Goal: Task Accomplishment & Management: Complete application form

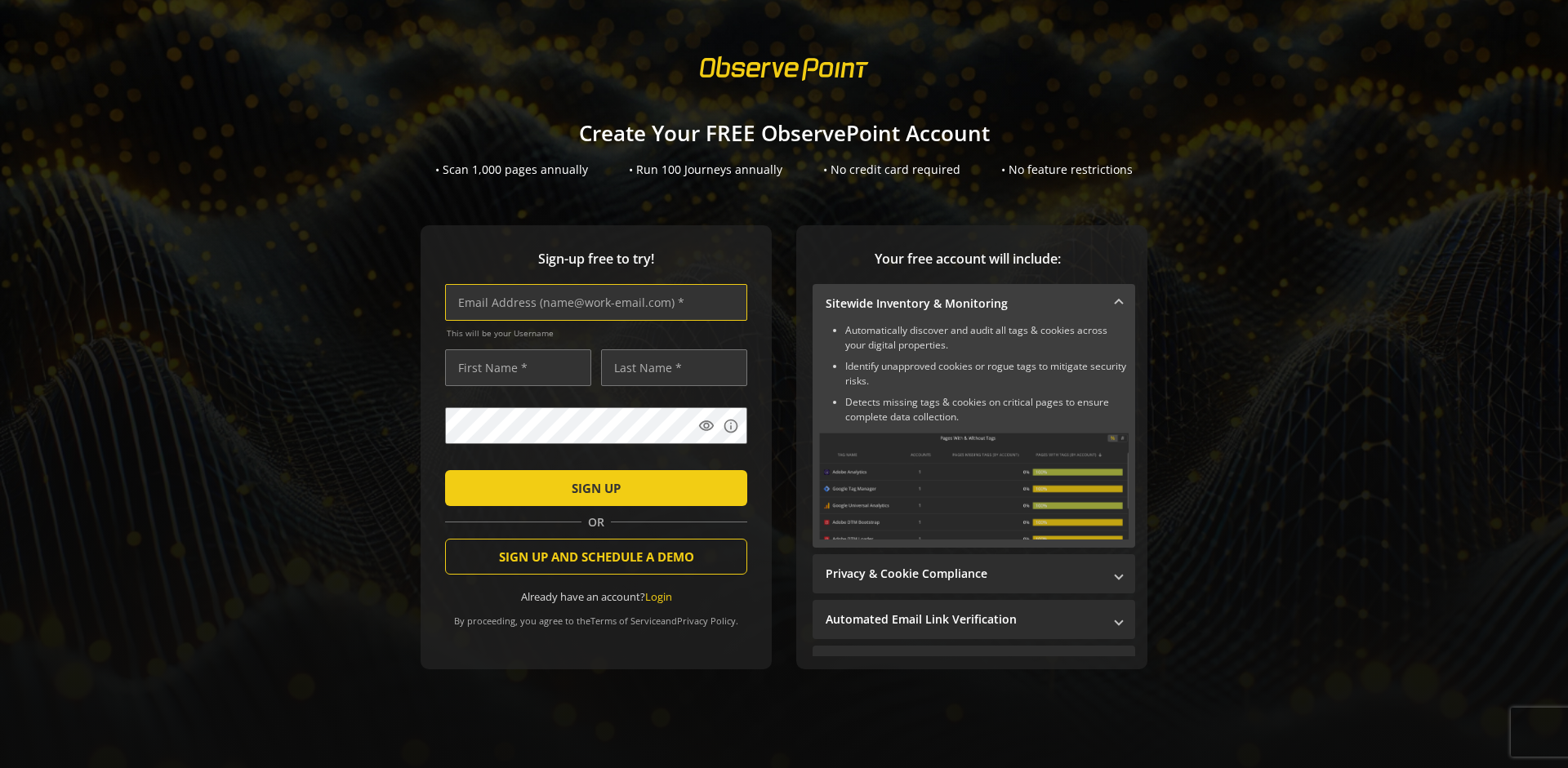
click at [593, 302] on input "text" at bounding box center [596, 302] width 302 height 36
type input "[EMAIL_ADDRESS][DOMAIN_NAME]"
click at [514, 367] on input "text" at bounding box center [518, 368] width 146 height 36
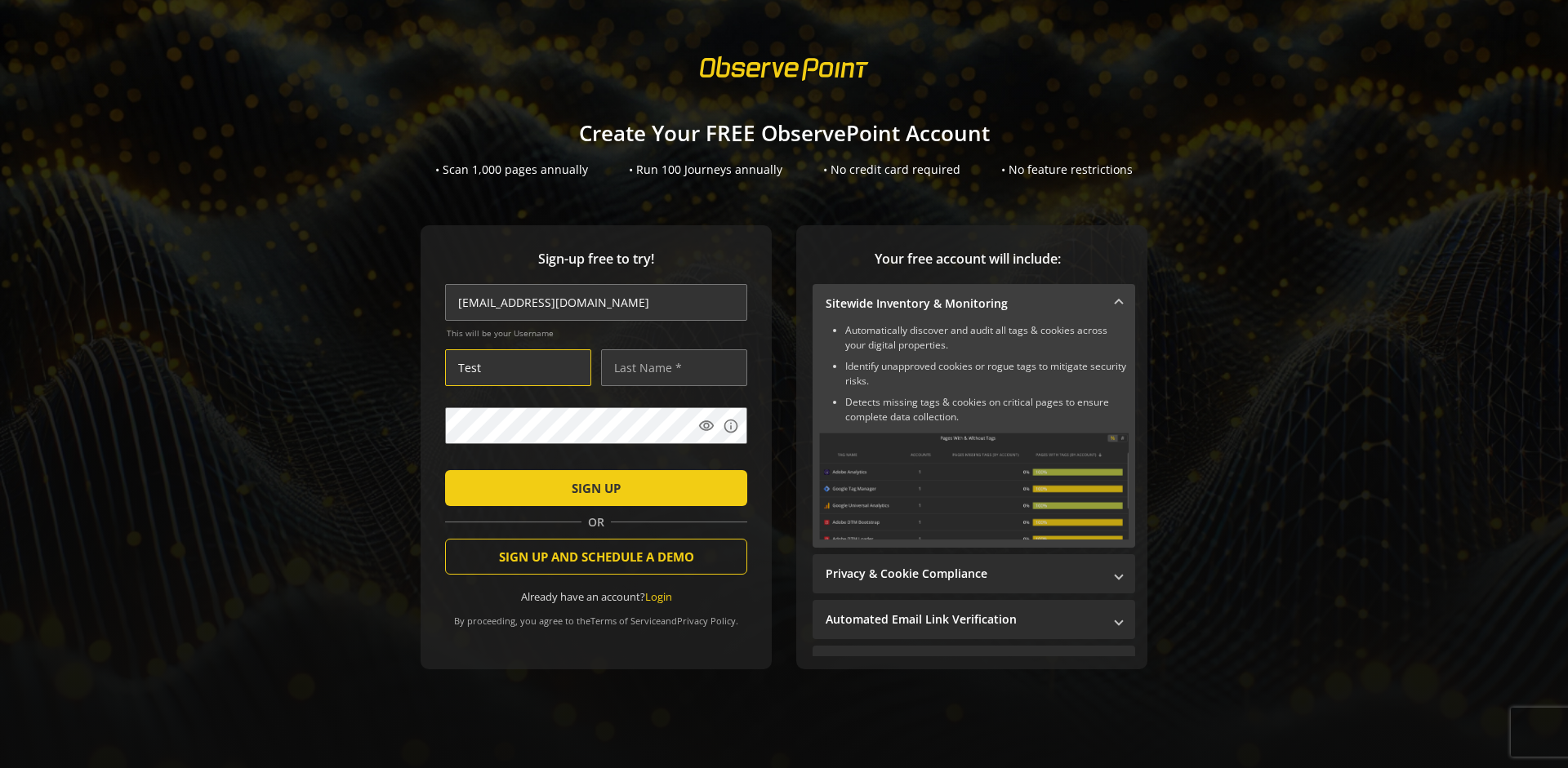
type input "Test"
click at [670, 367] on input "text" at bounding box center [674, 368] width 146 height 36
type input "Test"
click at [593, 487] on span "SIGN UP" at bounding box center [596, 488] width 49 height 29
